Goal: Task Accomplishment & Management: Complete application form

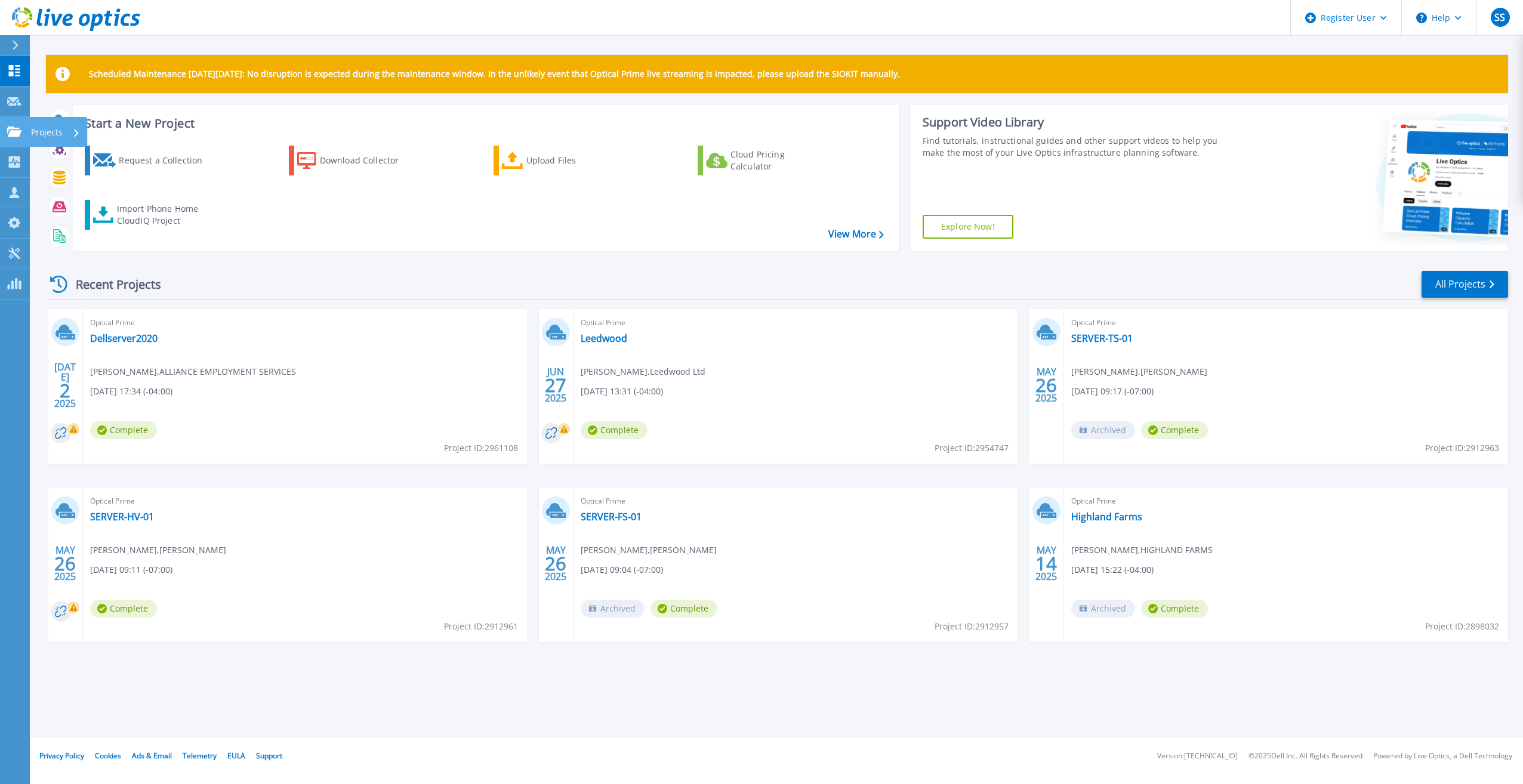
click at [56, 132] on p "Projects" at bounding box center [47, 132] width 32 height 31
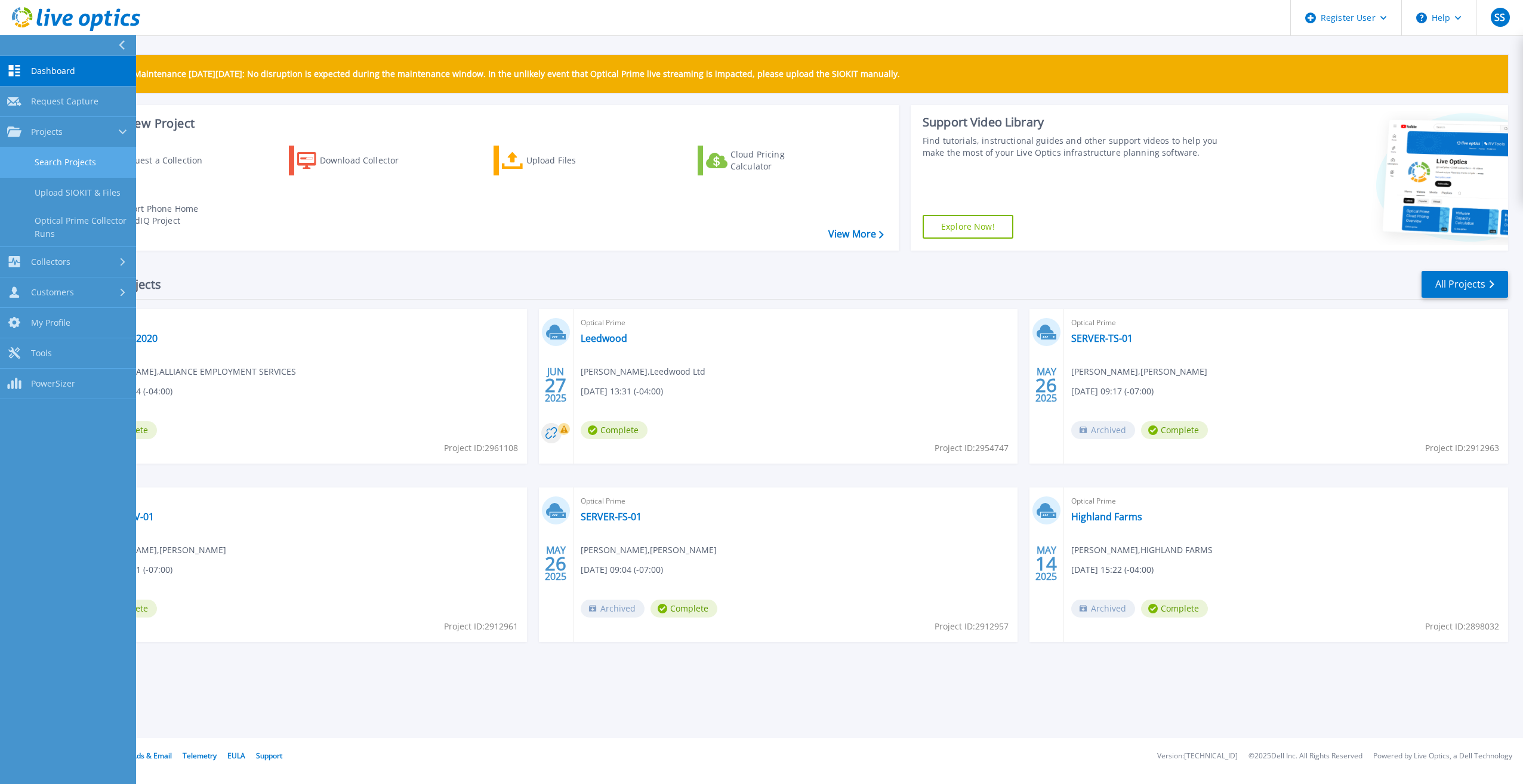
click at [63, 155] on link "Search Projects" at bounding box center [68, 162] width 136 height 31
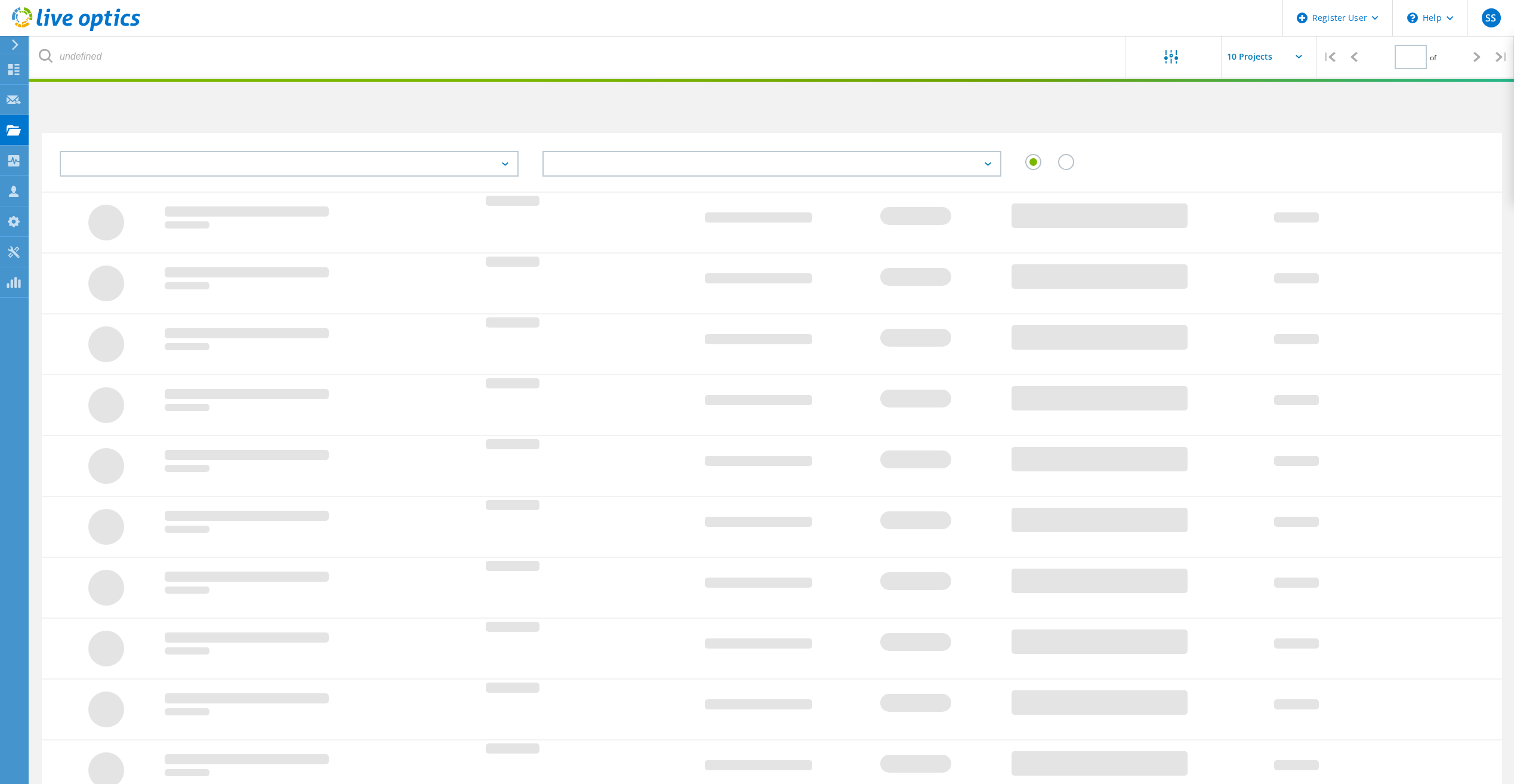
type input "2"
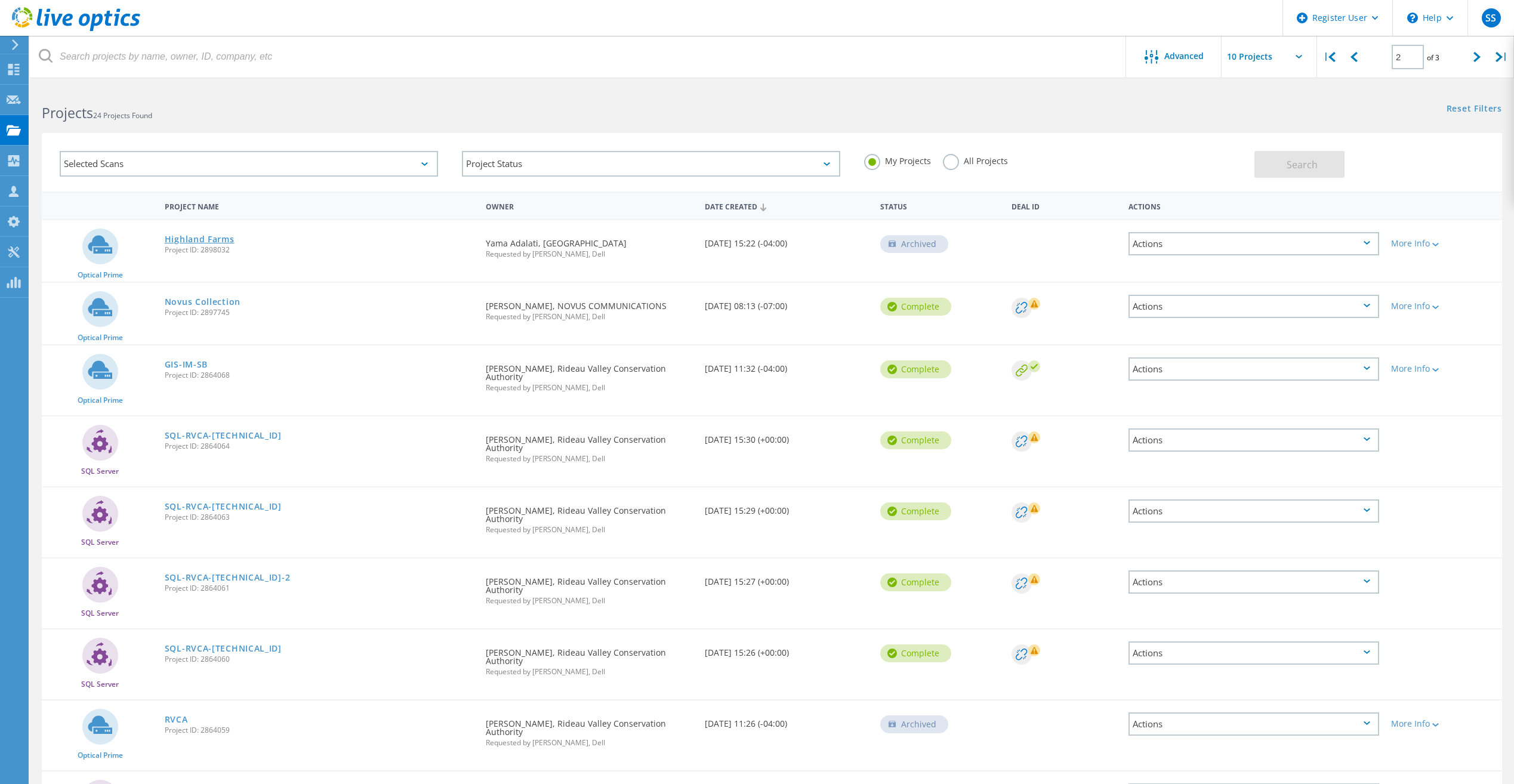
click at [212, 242] on link "Highland Farms" at bounding box center [199, 239] width 70 height 8
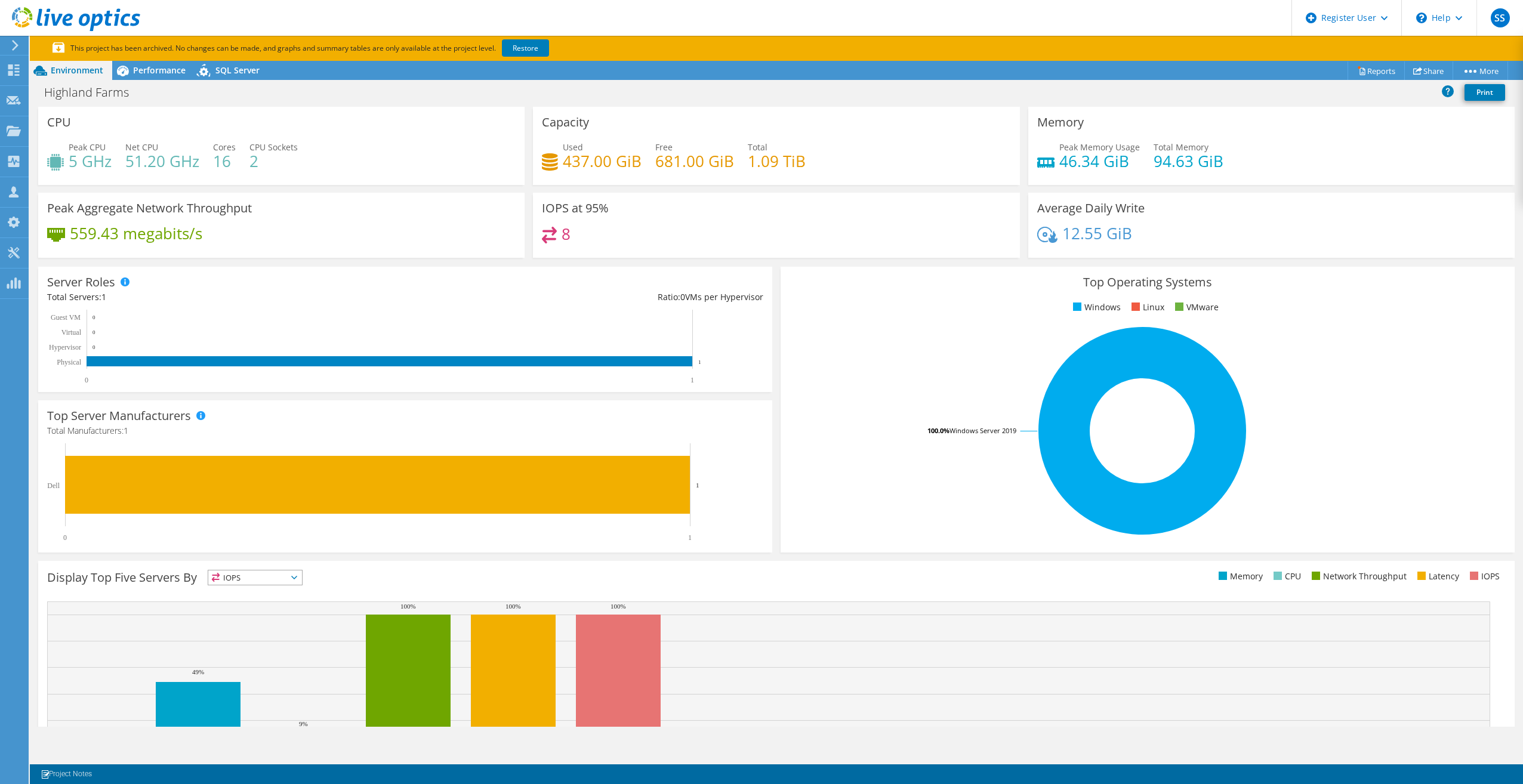
drag, startPoint x: 860, startPoint y: 491, endPoint x: 857, endPoint y: 501, distance: 10.4
click at [864, 485] on rect at bounding box center [1142, 430] width 705 height 209
click at [165, 69] on span "Performance" at bounding box center [160, 70] width 53 height 11
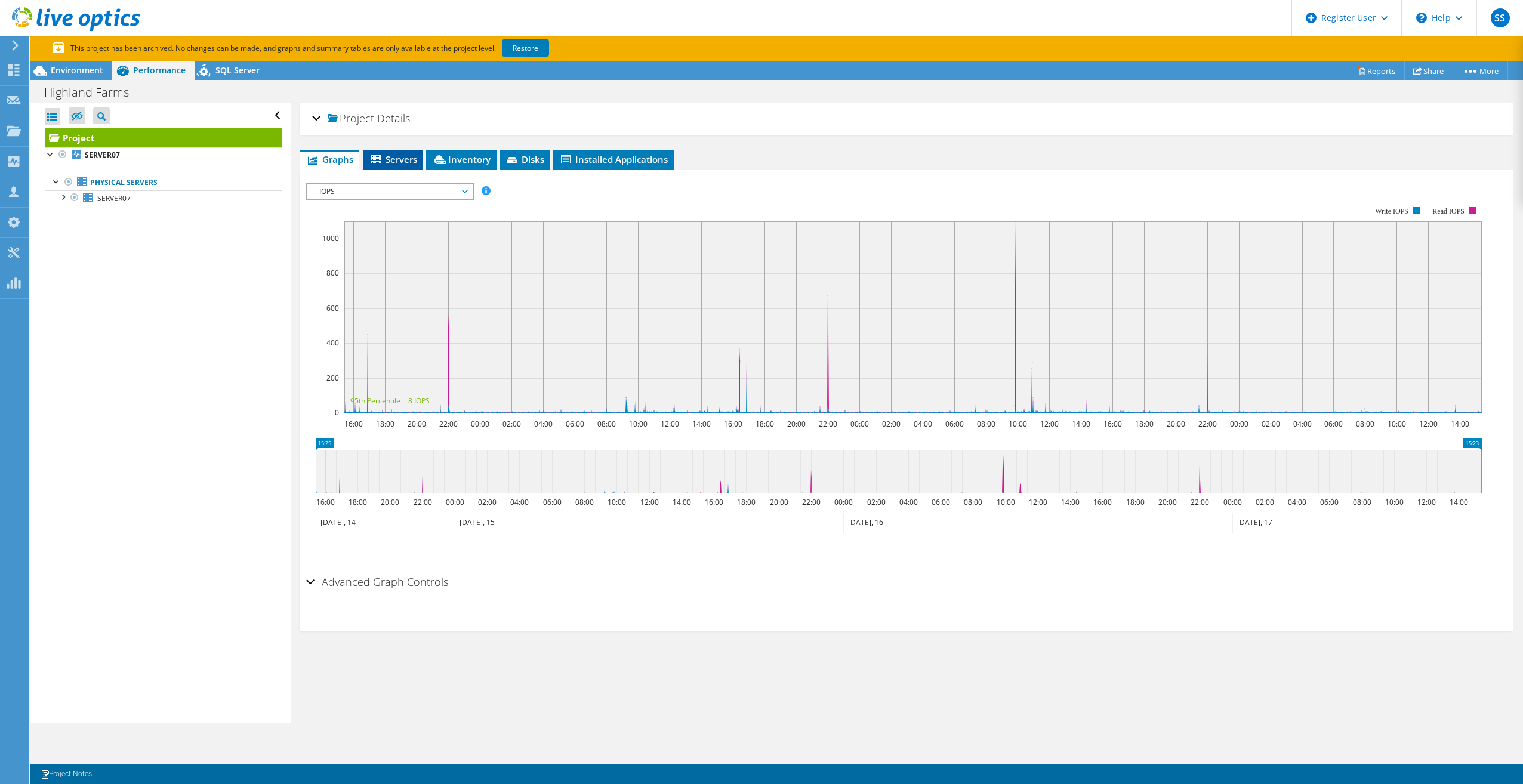
click at [414, 158] on span "Servers" at bounding box center [393, 159] width 48 height 12
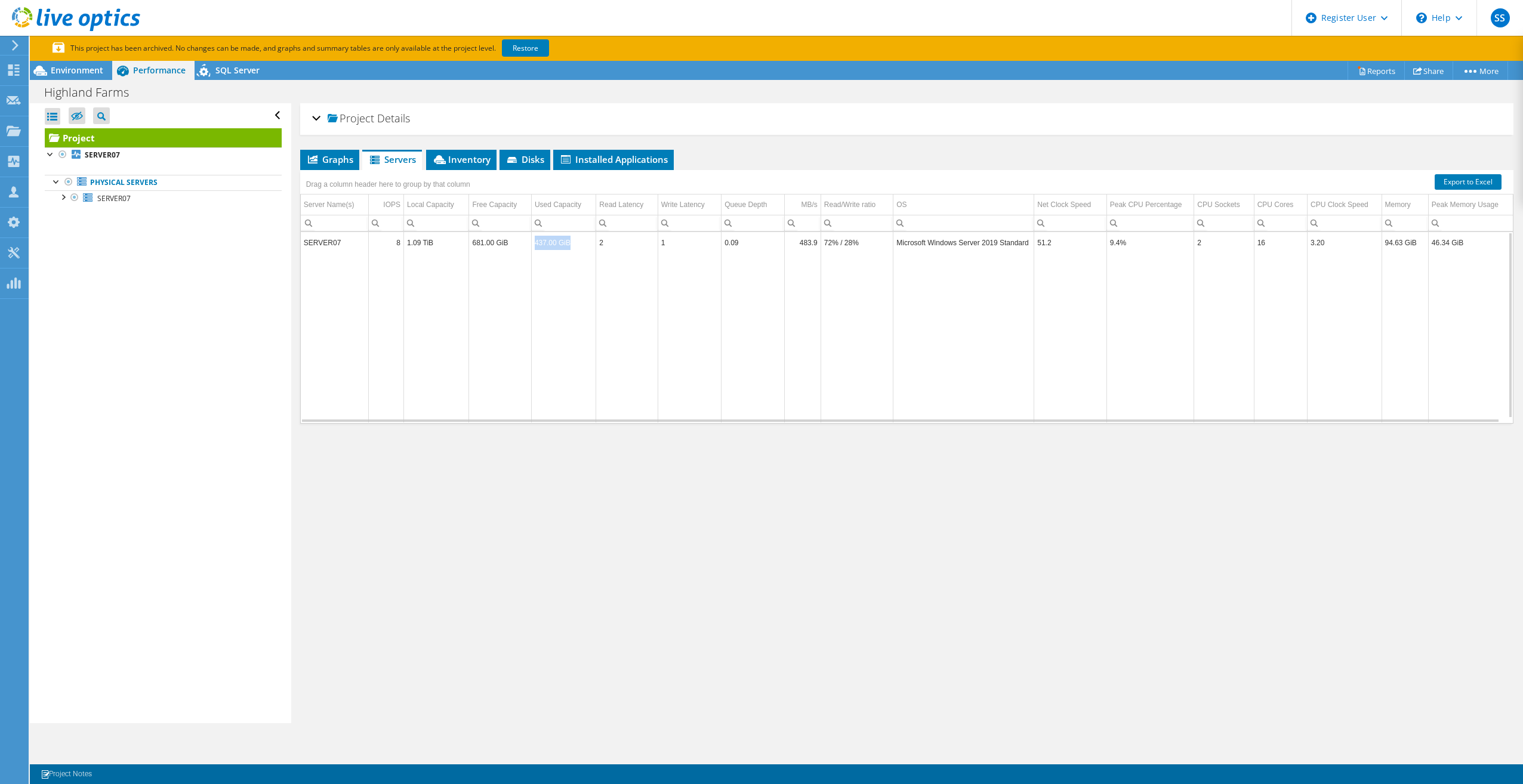
drag, startPoint x: 531, startPoint y: 241, endPoint x: 572, endPoint y: 244, distance: 41.1
click at [569, 243] on td "437.00 GiB" at bounding box center [563, 242] width 64 height 21
drag, startPoint x: 572, startPoint y: 244, endPoint x: 541, endPoint y: 329, distance: 90.5
click at [564, 331] on td "Data grid" at bounding box center [563, 337] width 64 height 169
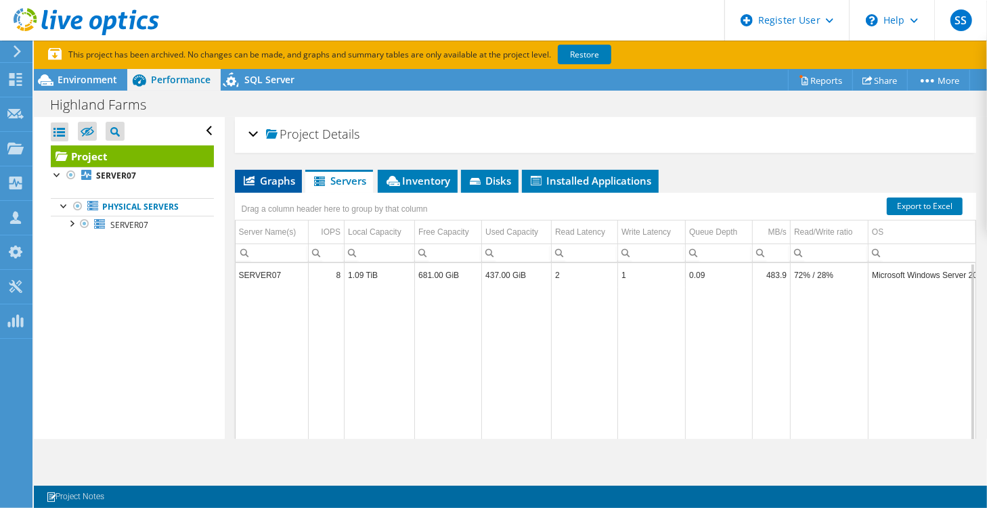
click at [276, 187] on li "Graphs" at bounding box center [268, 181] width 67 height 23
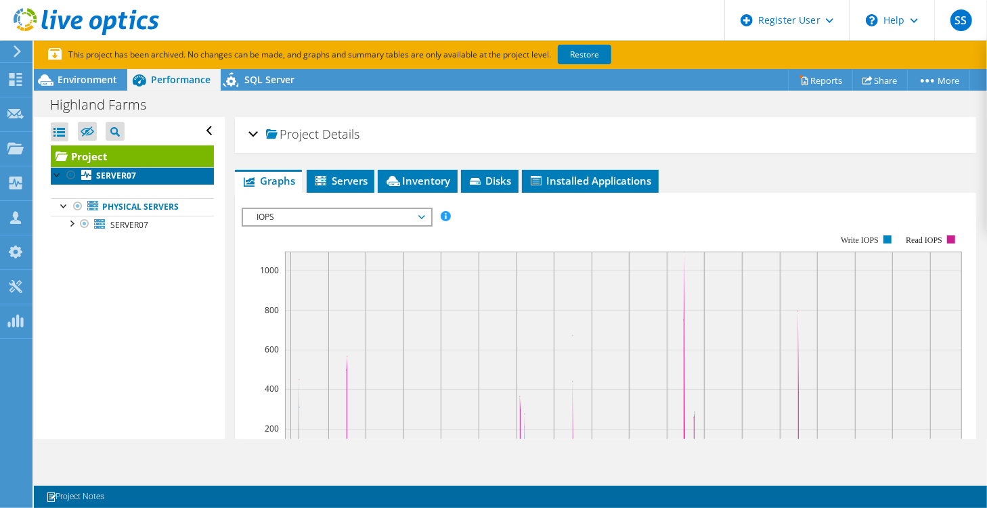
click at [118, 179] on b "SERVER07" at bounding box center [116, 176] width 40 height 12
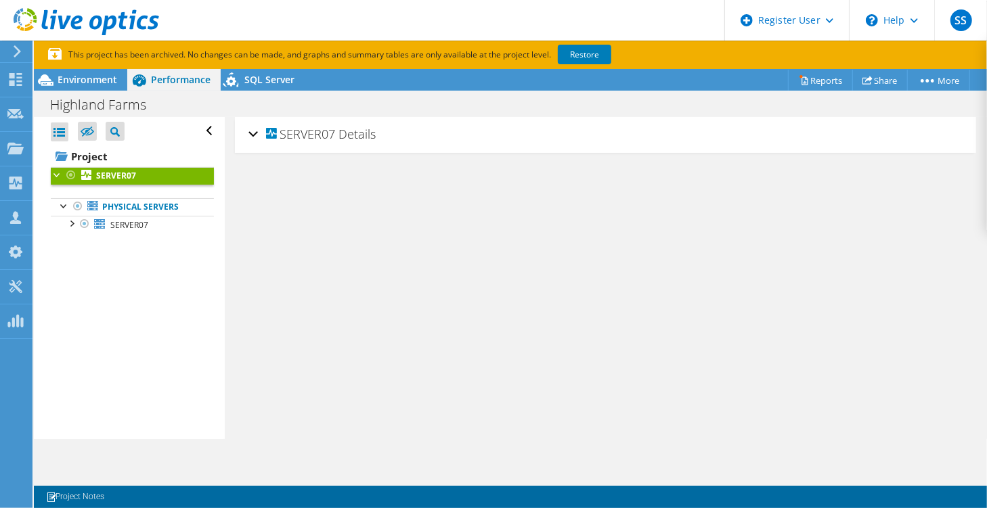
click at [253, 136] on div "SERVER07 Details" at bounding box center [605, 135] width 714 height 29
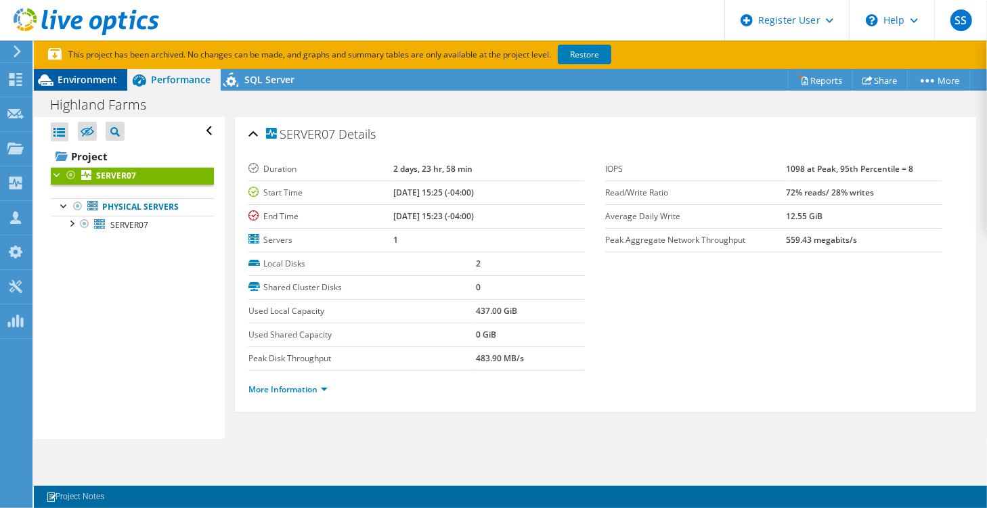
click at [83, 84] on span "Environment" at bounding box center [88, 79] width 60 height 13
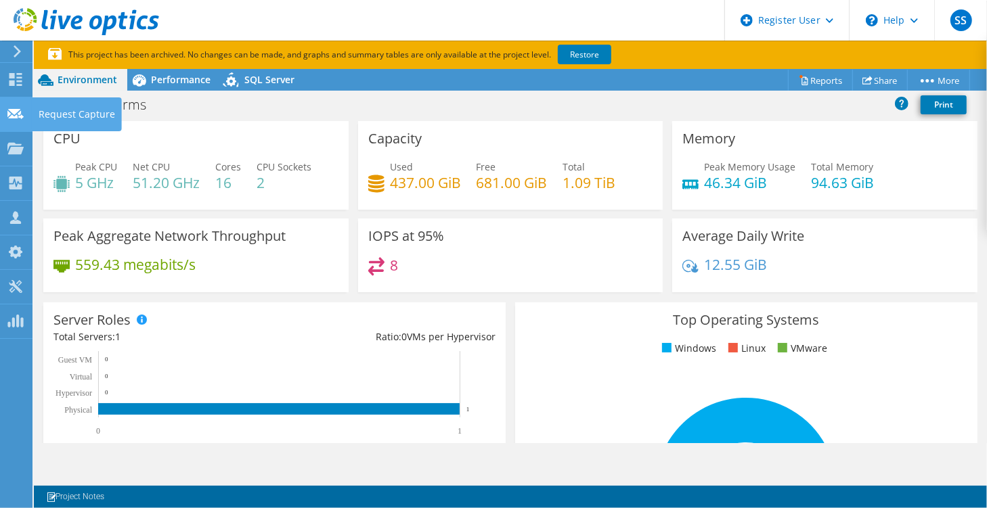
click at [74, 112] on div "Request Capture" at bounding box center [77, 114] width 90 height 34
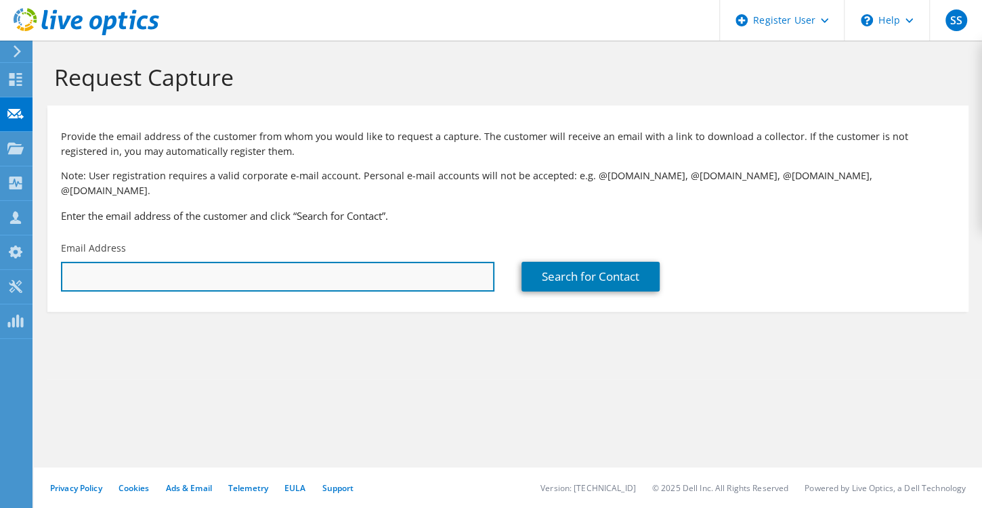
click at [146, 262] on input "text" at bounding box center [277, 277] width 433 height 30
type input "YAMA"
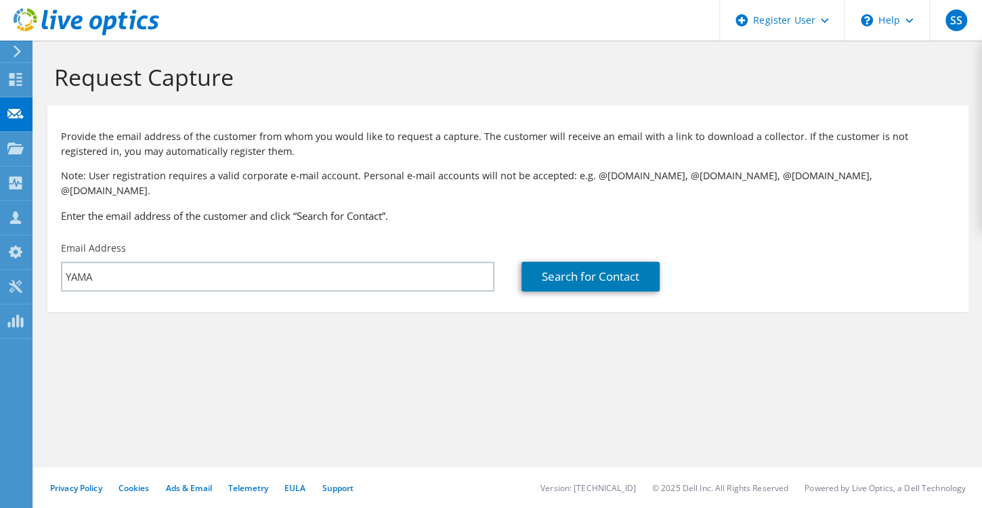
click at [580, 279] on div "Search for Contact" at bounding box center [738, 267] width 460 height 64
click at [577, 262] on link "Search for Contact" at bounding box center [590, 277] width 138 height 30
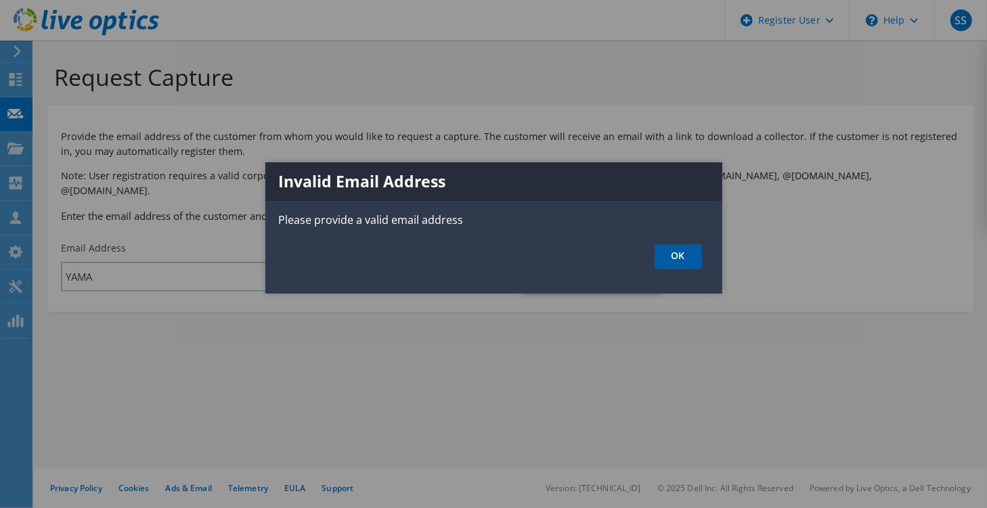
click at [686, 256] on link "OK" at bounding box center [678, 256] width 47 height 25
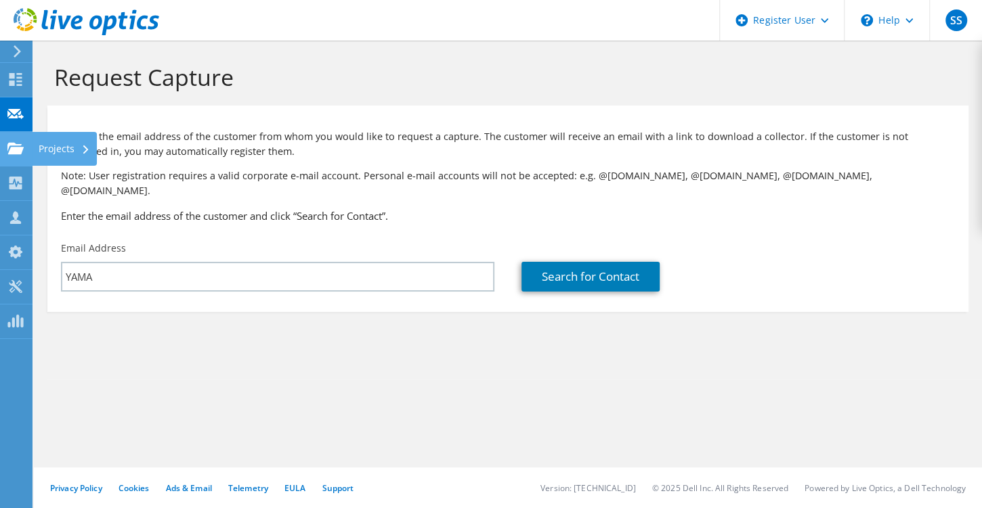
click at [48, 150] on div "Projects" at bounding box center [64, 149] width 65 height 34
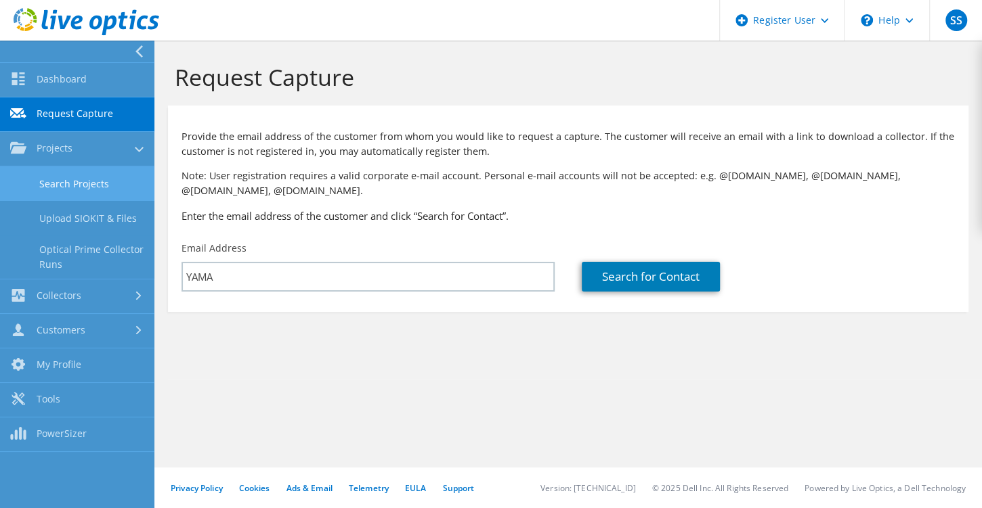
click at [84, 169] on link "Search Projects" at bounding box center [77, 184] width 154 height 35
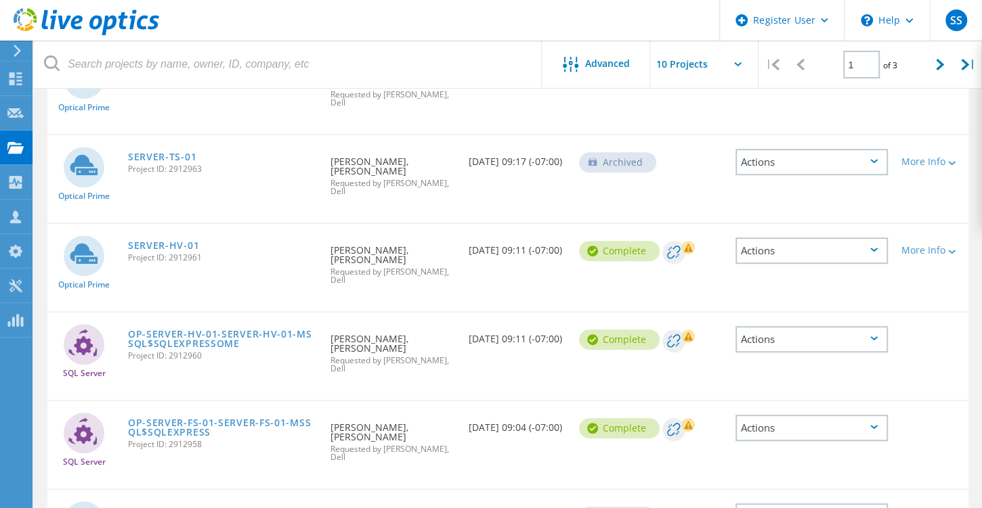
scroll to position [303, 0]
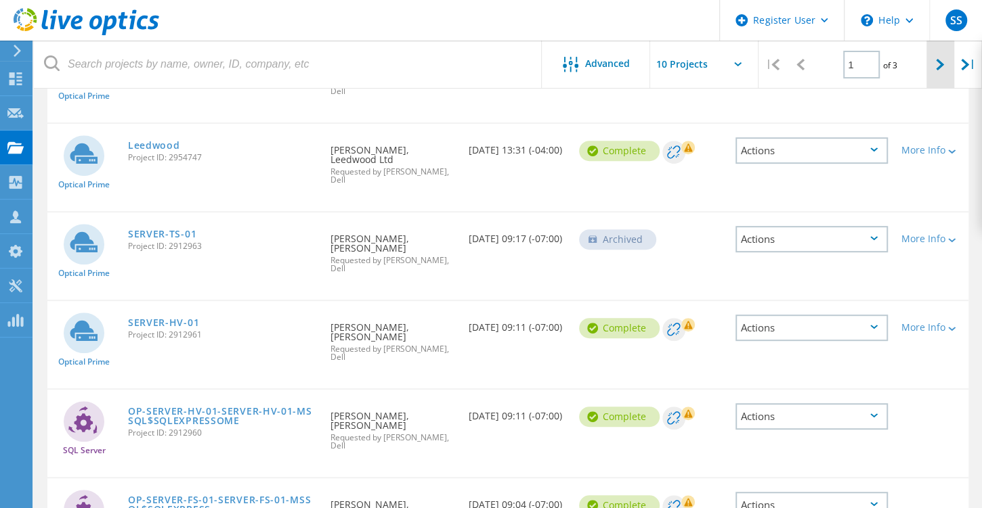
click at [946, 77] on div at bounding box center [940, 65] width 28 height 48
type input "2"
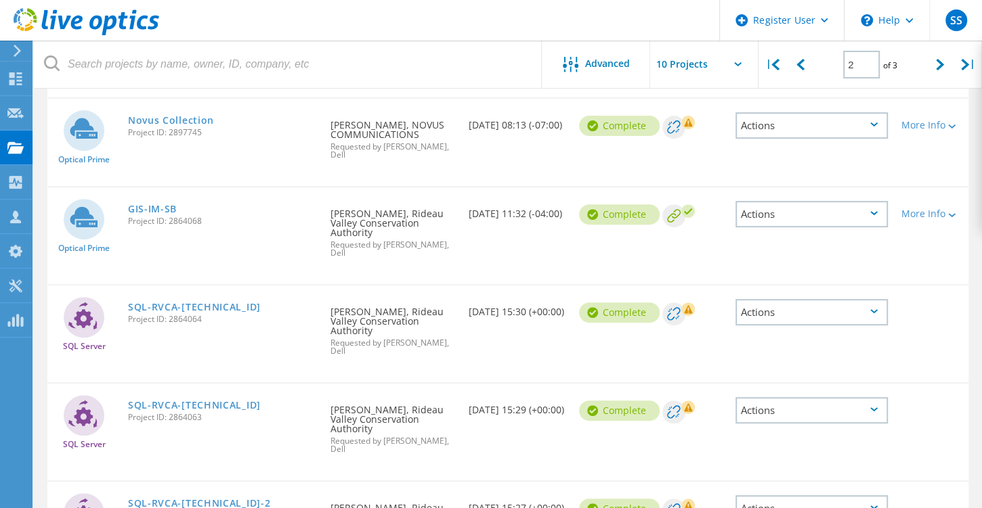
scroll to position [58, 0]
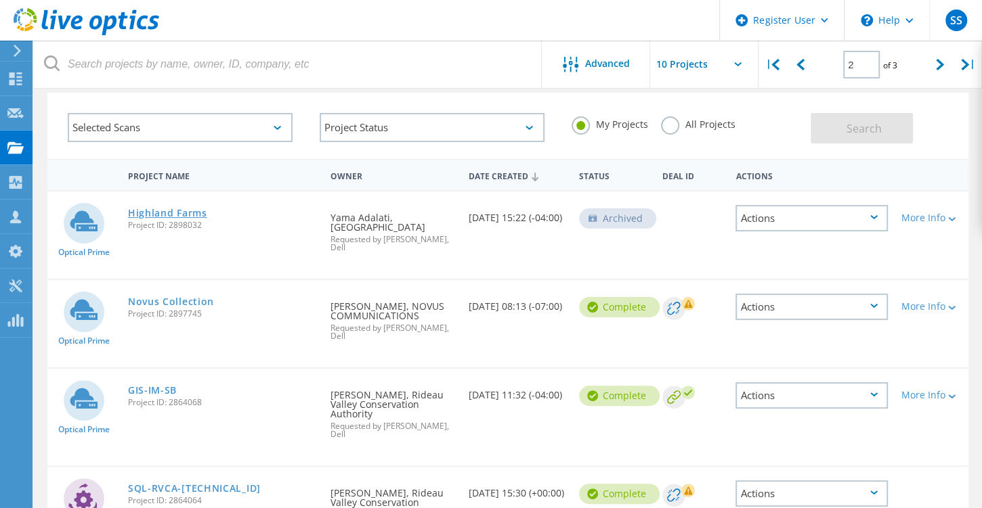
click at [181, 214] on link "Highland Farms" at bounding box center [167, 213] width 79 height 9
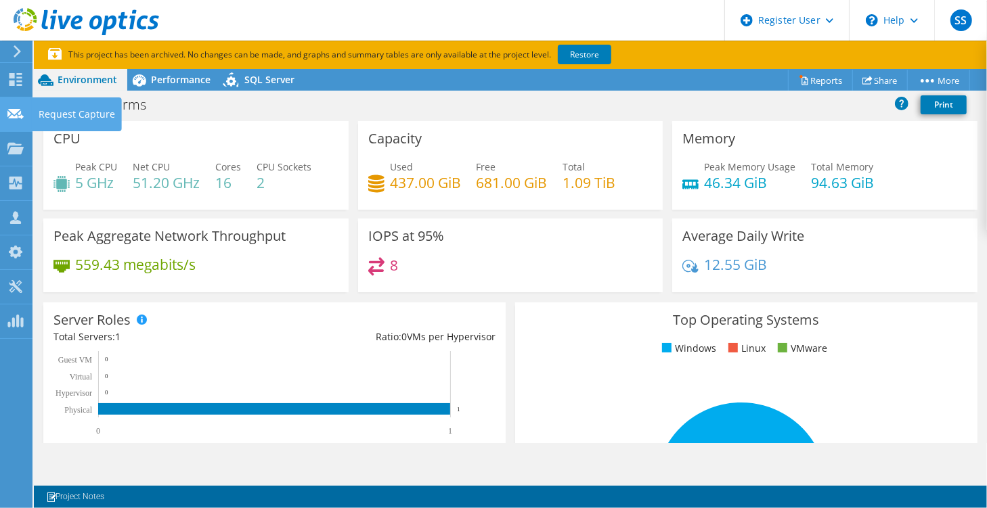
click at [64, 116] on div "Request Capture" at bounding box center [77, 114] width 90 height 34
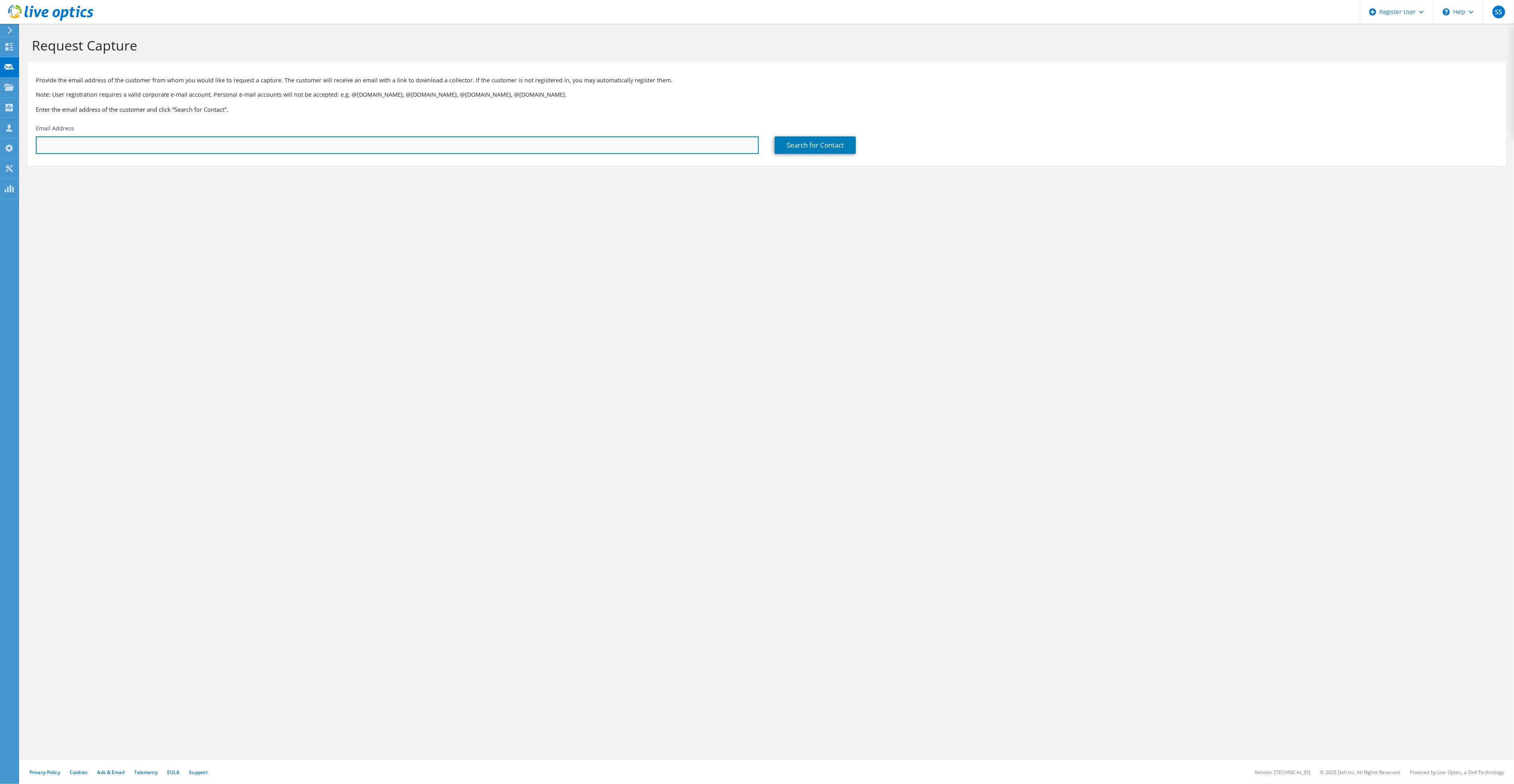
drag, startPoint x: 201, startPoint y: 145, endPoint x: 227, endPoint y: 145, distance: 26.0
click at [201, 145] on input "text" at bounding box center [397, 145] width 723 height 18
paste input "yama@highlandfarms.on.ca"
type input "yama@highlandfarms.on.ca"
drag, startPoint x: 793, startPoint y: 129, endPoint x: 803, endPoint y: 135, distance: 11.7
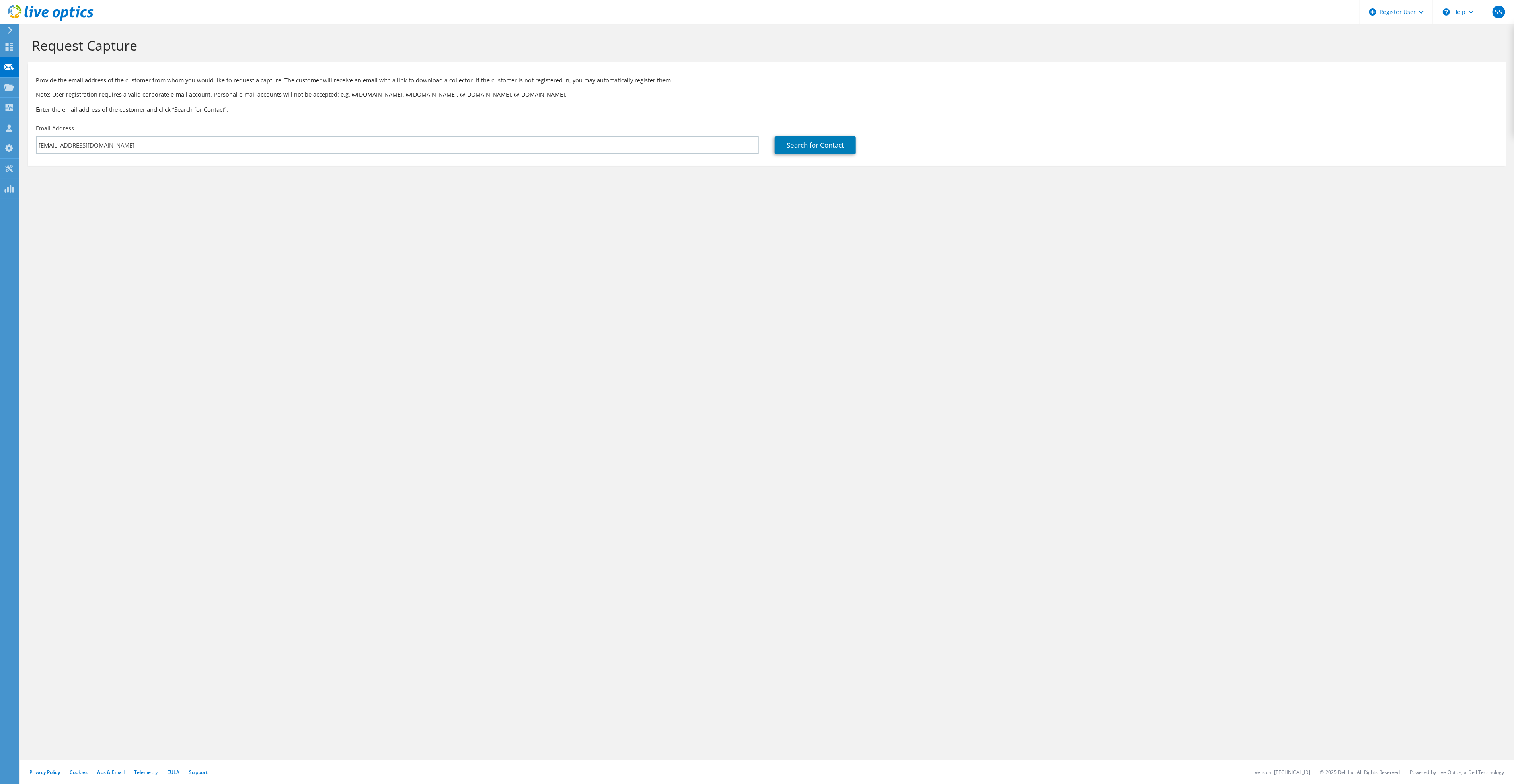
click at [577, 135] on div "Search for Contact" at bounding box center [1136, 139] width 739 height 38
click at [577, 138] on link "Search for Contact" at bounding box center [815, 145] width 81 height 18
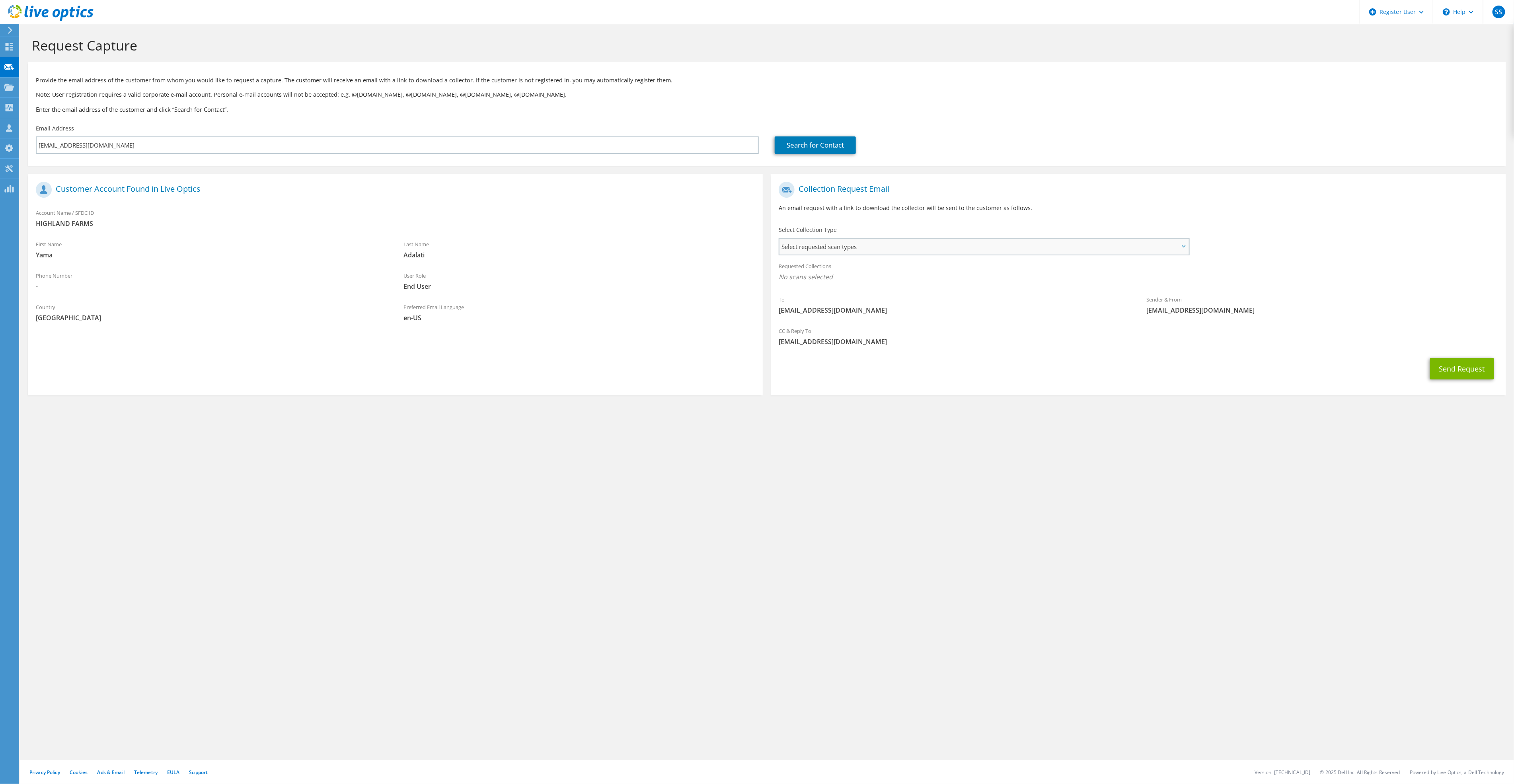
click at [577, 244] on span "Select requested scan types" at bounding box center [983, 246] width 408 height 16
click at [577, 272] on li "Optical Prime" at bounding box center [983, 273] width 403 height 14
click at [577, 271] on label "Optical Prime" at bounding box center [820, 271] width 48 height 9
click at [0, 0] on input "Optical Prime" at bounding box center [0, 0] width 0 height 0
click at [577, 299] on div "Request Capture Provide the email address of the customer from whom you would l…" at bounding box center [767, 404] width 1494 height 760
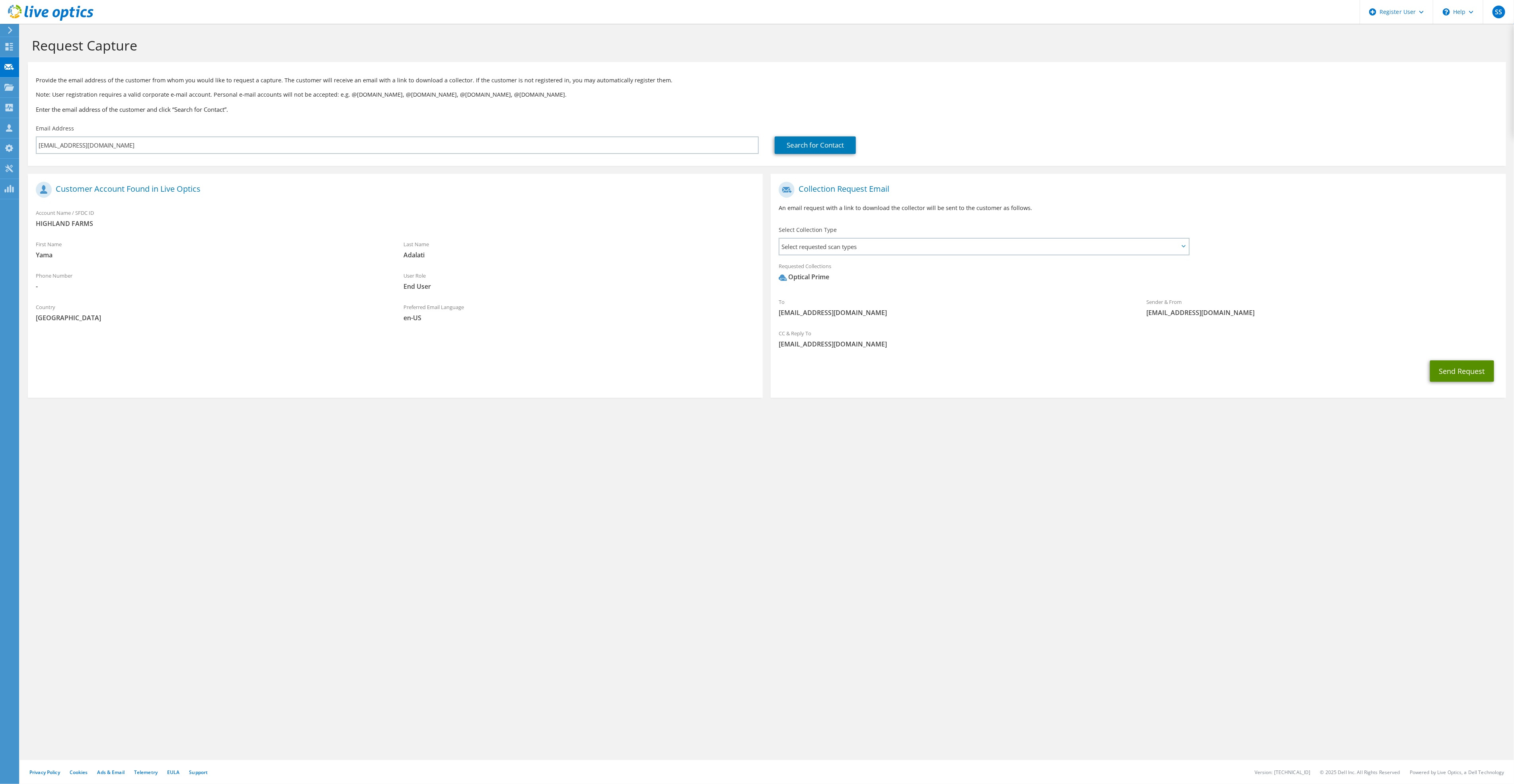
click at [577, 299] on button "Send Request" at bounding box center [1462, 371] width 64 height 22
